Goal: Task Accomplishment & Management: Manage account settings

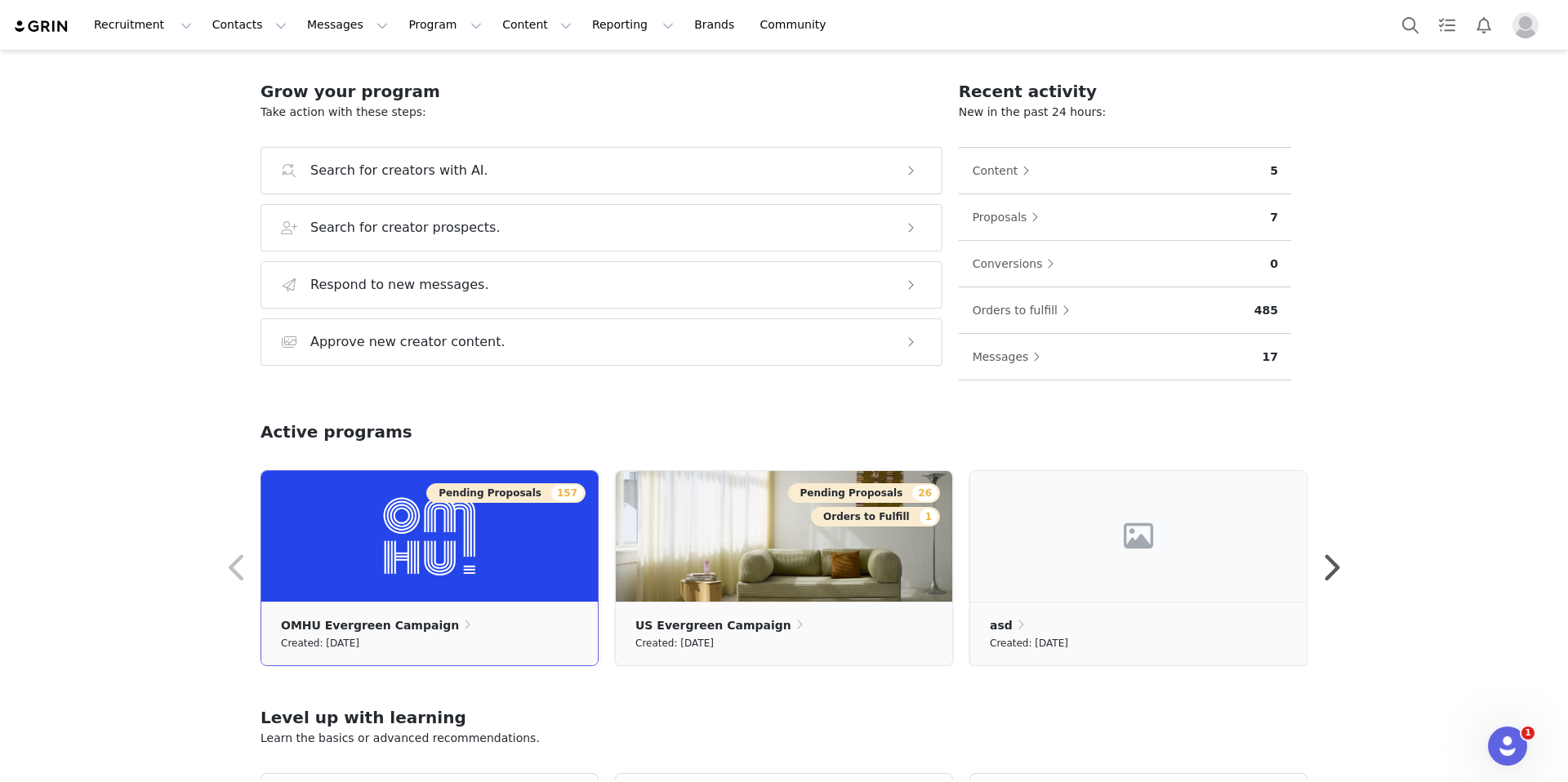
click at [514, 520] on img at bounding box center [430, 536] width 337 height 130
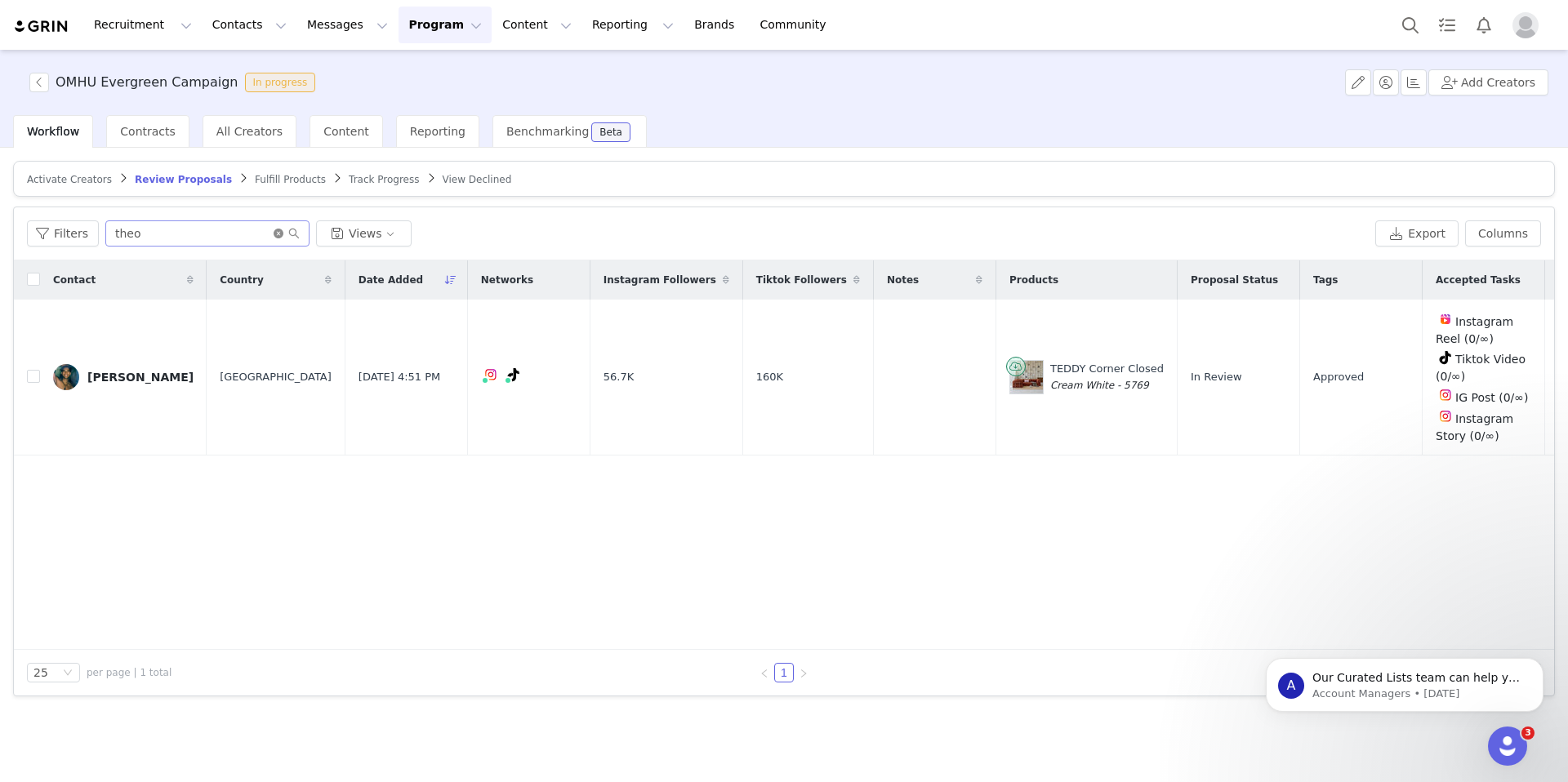
click at [276, 235] on icon "icon: close-circle" at bounding box center [278, 233] width 10 height 10
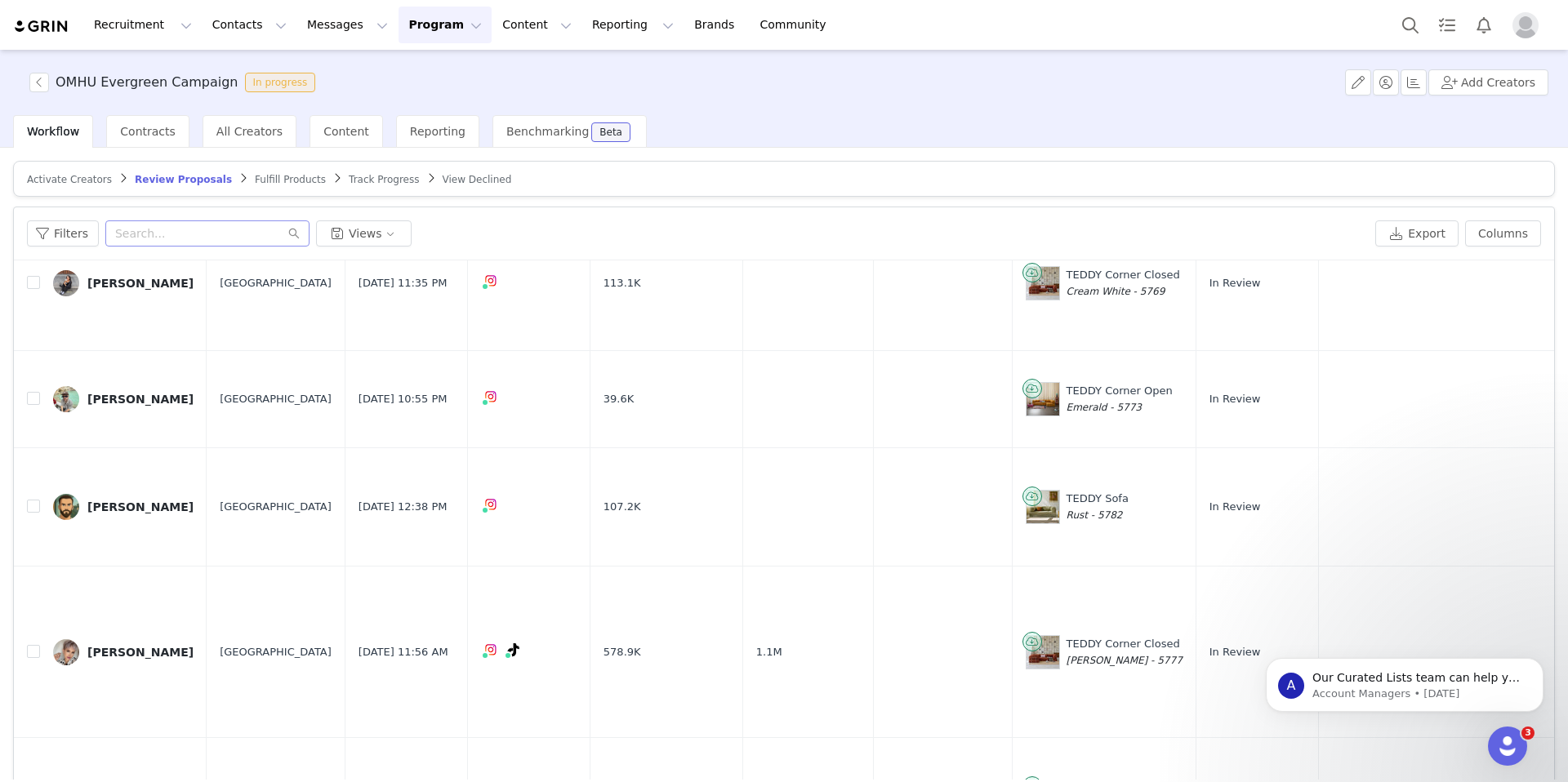
scroll to position [78, 0]
